Goal: Task Accomplishment & Management: Use online tool/utility

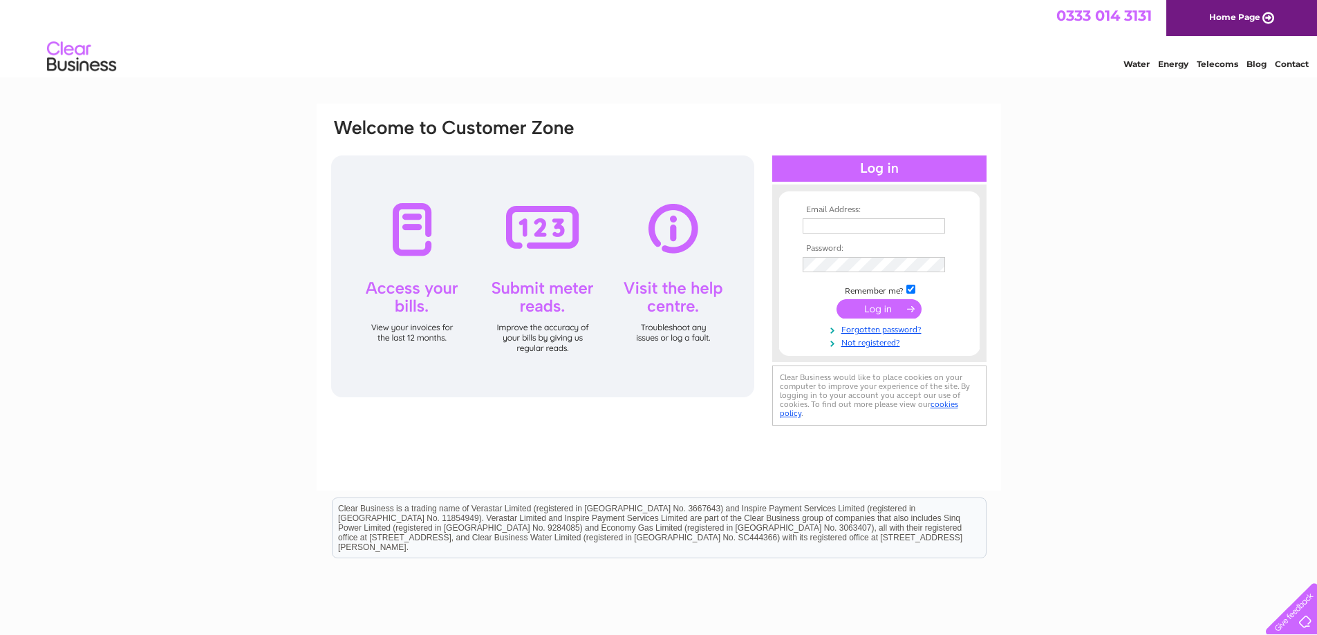
type input "[EMAIL_ADDRESS][DOMAIN_NAME]"
click at [876, 308] on input "submit" at bounding box center [879, 308] width 85 height 19
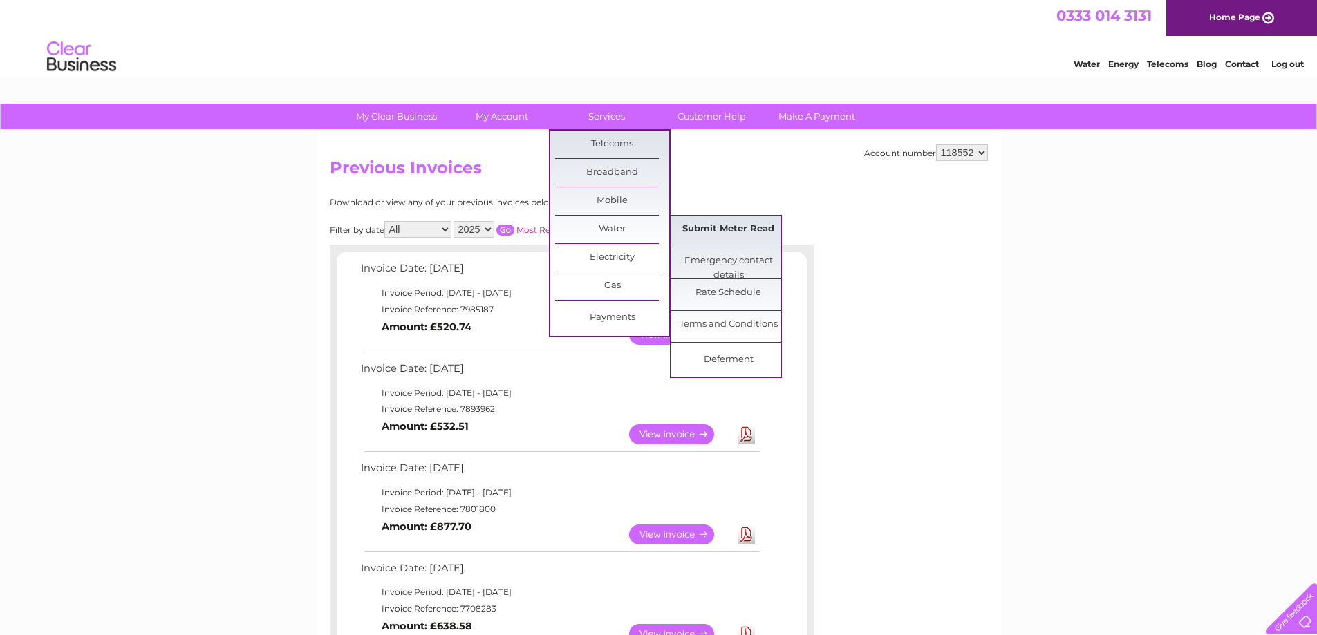
click at [698, 230] on link "Submit Meter Read" at bounding box center [728, 230] width 114 height 28
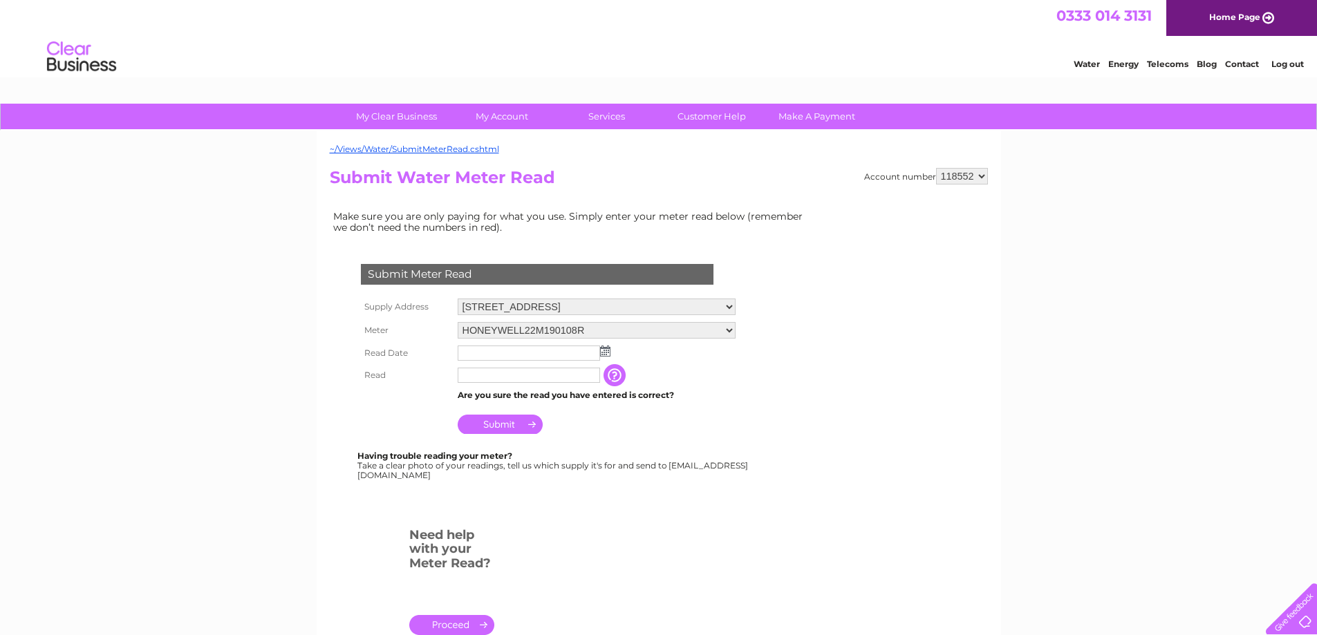
click at [606, 355] on img at bounding box center [605, 351] width 10 height 11
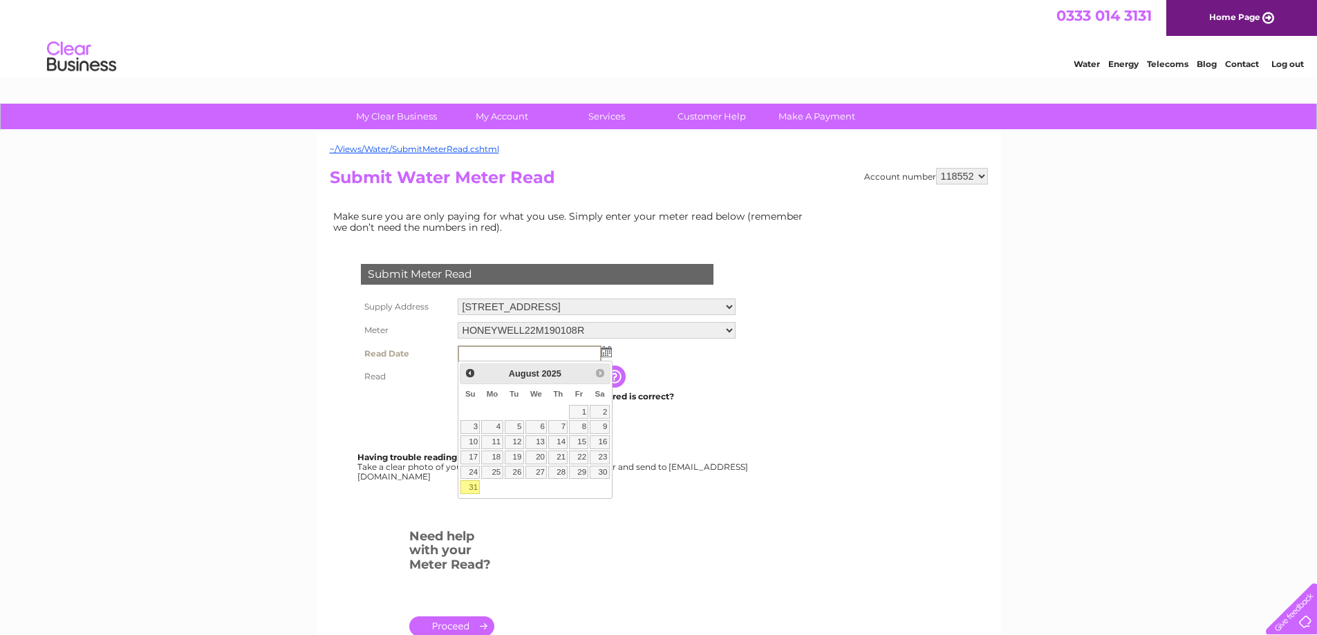
click at [473, 488] on link "31" at bounding box center [470, 488] width 19 height 14
type input "2025/08/31"
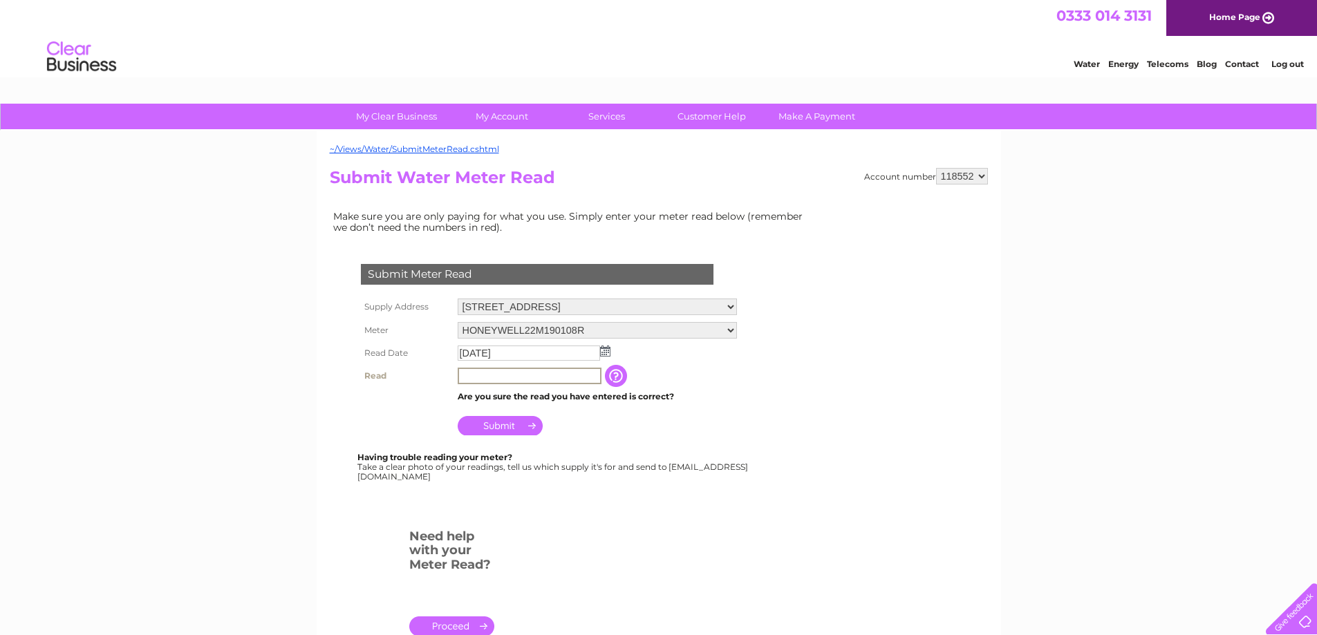
click at [512, 377] on input "text" at bounding box center [530, 376] width 144 height 17
type input "6018"
click at [518, 426] on input "Submit" at bounding box center [500, 425] width 85 height 19
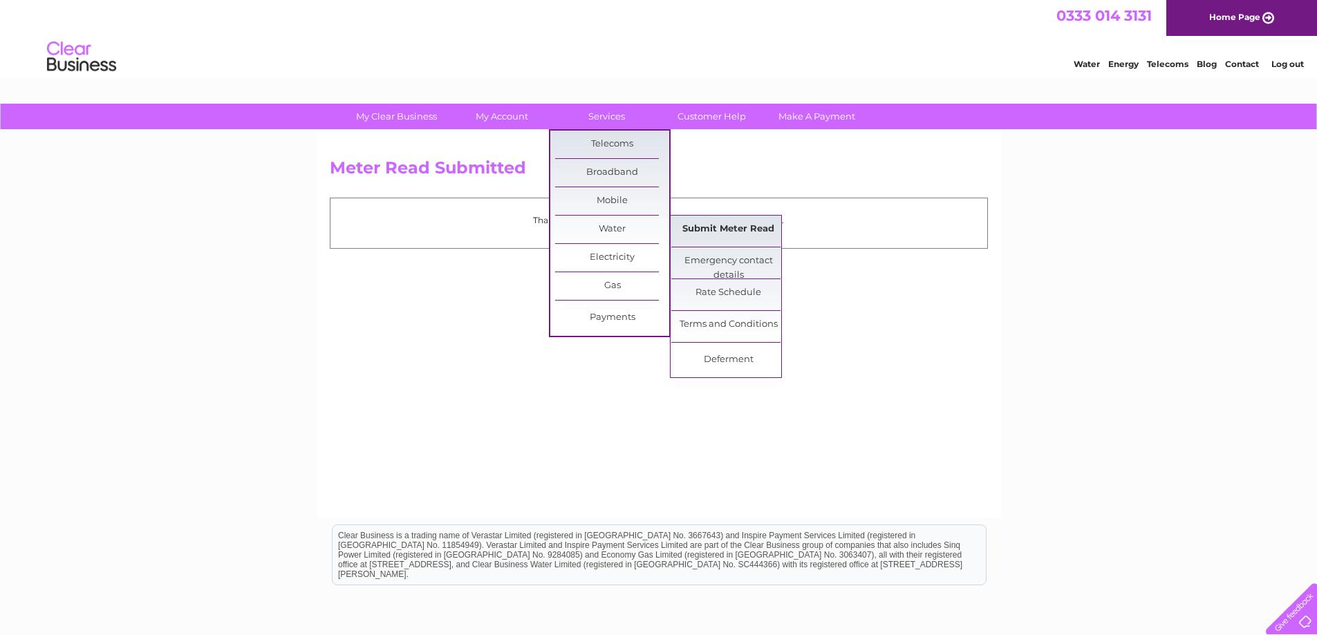
click at [718, 227] on link "Submit Meter Read" at bounding box center [728, 230] width 114 height 28
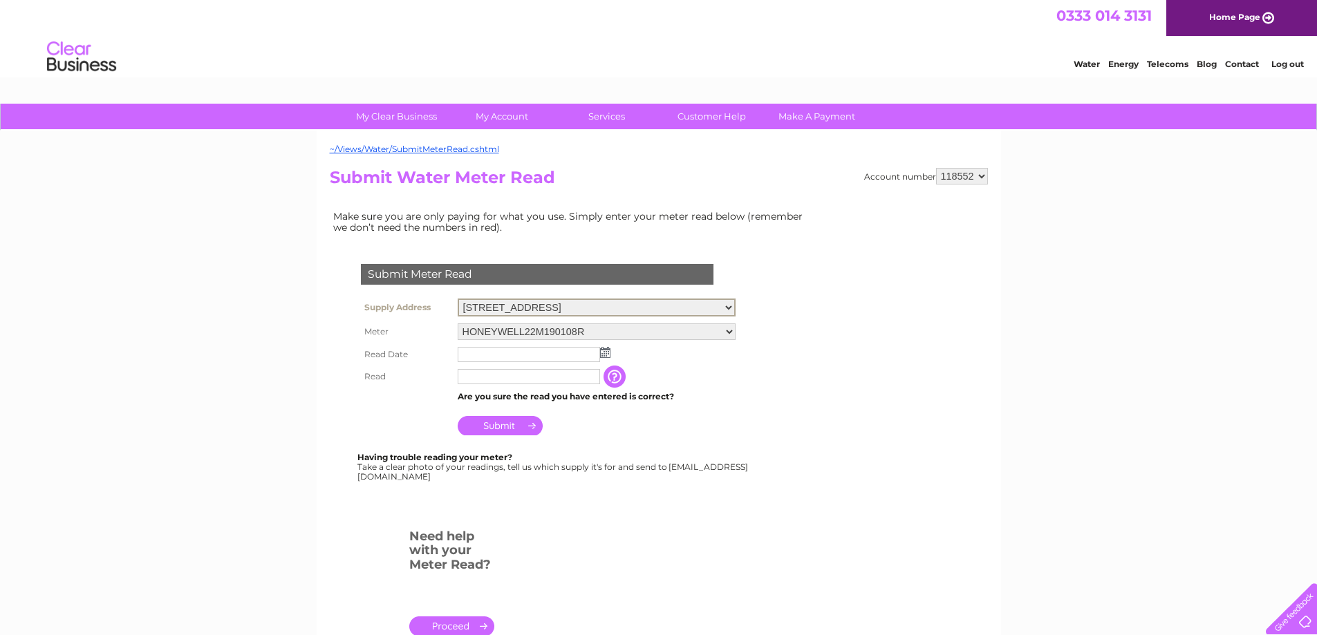
click at [736, 305] on select "[STREET_ADDRESS]" at bounding box center [597, 308] width 278 height 18
select select "536838"
click at [458, 299] on select "[STREET_ADDRESS]" at bounding box center [597, 308] width 278 height 18
click at [603, 352] on img at bounding box center [605, 351] width 10 height 11
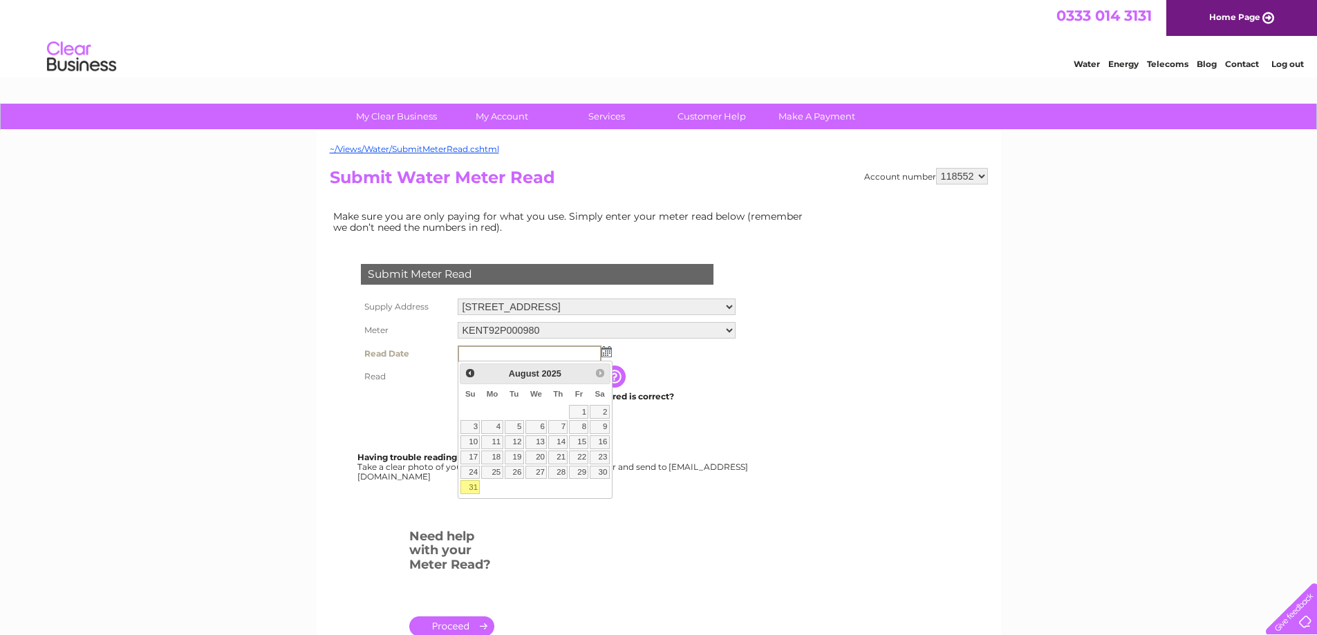
click at [474, 487] on link "31" at bounding box center [470, 488] width 19 height 14
type input "2025/08/31"
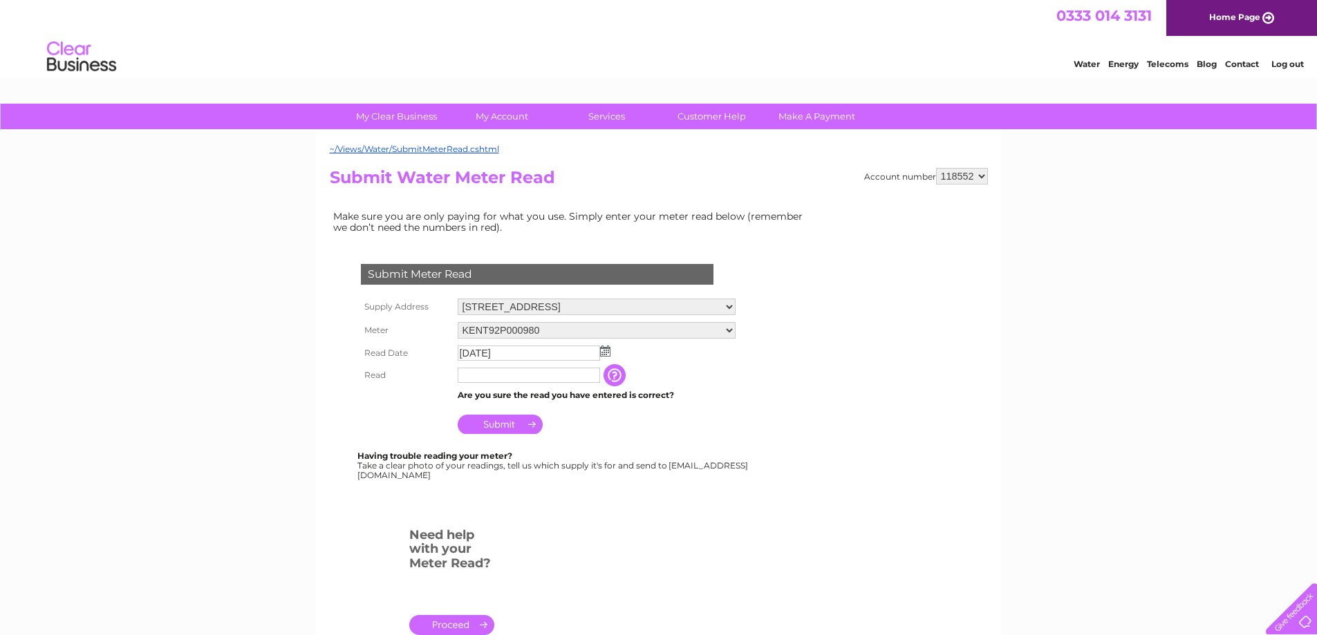
click at [527, 373] on input "text" at bounding box center [529, 375] width 142 height 15
type input "5928"
click at [503, 427] on input "Submit" at bounding box center [500, 424] width 85 height 19
